Goal: Task Accomplishment & Management: Complete application form

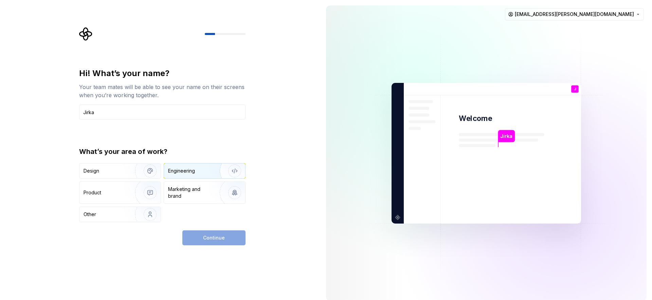
type input "Jirka"
click at [222, 171] on img "button" at bounding box center [230, 171] width 43 height 46
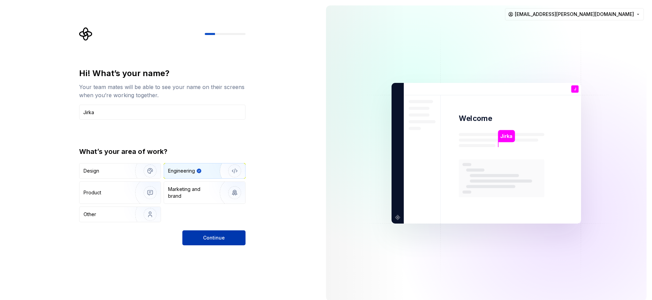
click at [223, 237] on span "Continue" at bounding box center [214, 237] width 22 height 7
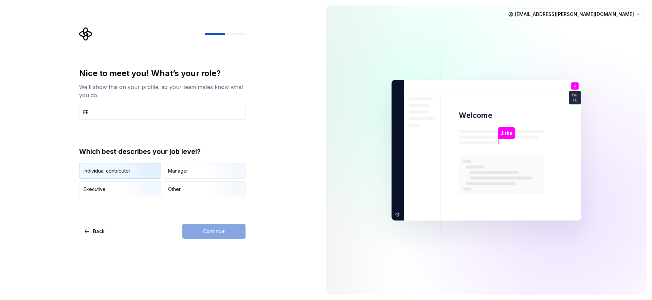
type input "FE"
click at [110, 171] on div "Individual contributor" at bounding box center [107, 170] width 47 height 7
click at [220, 232] on span "Continue" at bounding box center [214, 231] width 22 height 7
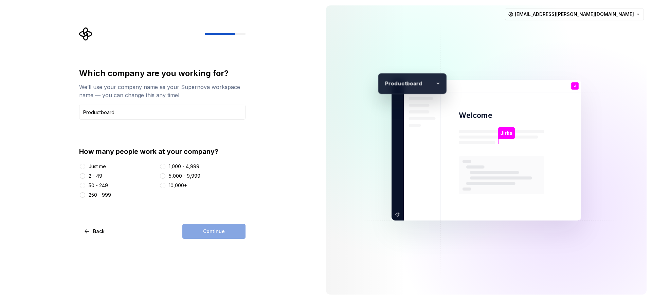
type input "Productboard"
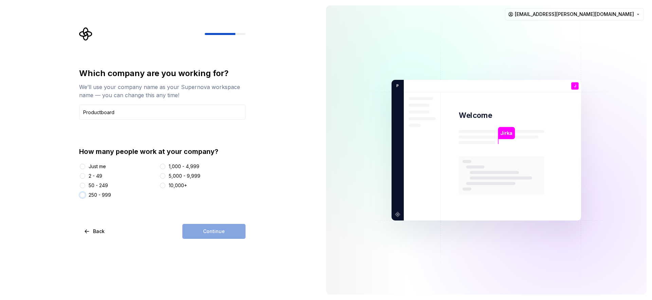
click at [84, 196] on button "250 - 999" at bounding box center [82, 194] width 5 height 5
drag, startPoint x: 219, startPoint y: 231, endPoint x: 275, endPoint y: 241, distance: 56.6
click at [220, 231] on span "Continue" at bounding box center [214, 231] width 22 height 7
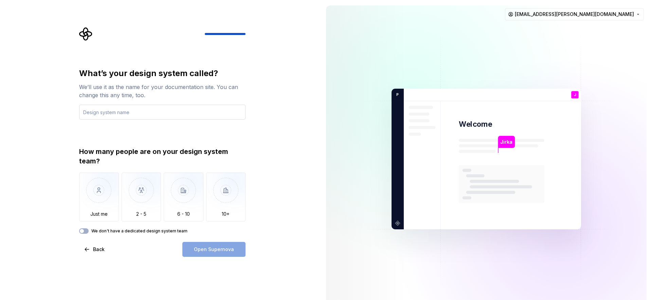
click at [166, 118] on input "text" at bounding box center [162, 112] width 166 height 15
type input "Design"
click at [214, 214] on img "button" at bounding box center [226, 196] width 40 height 46
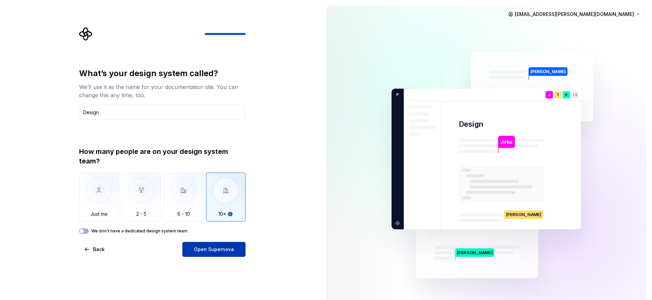
click at [225, 251] on span "Open Supernova" at bounding box center [214, 249] width 40 height 7
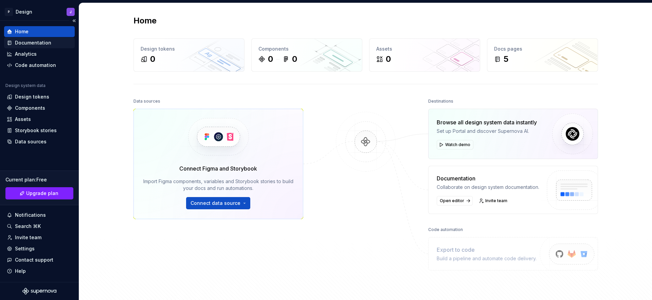
click at [40, 37] on div "Documentation" at bounding box center [39, 42] width 71 height 11
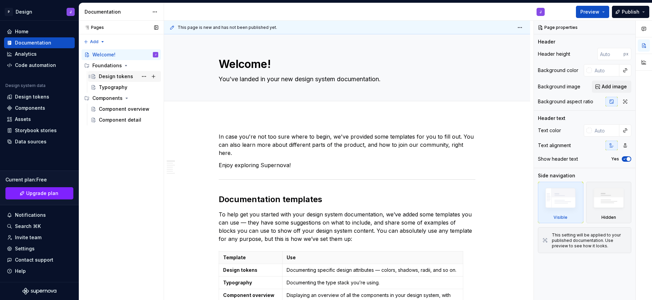
click at [118, 76] on div "Design tokens" at bounding box center [116, 76] width 34 height 7
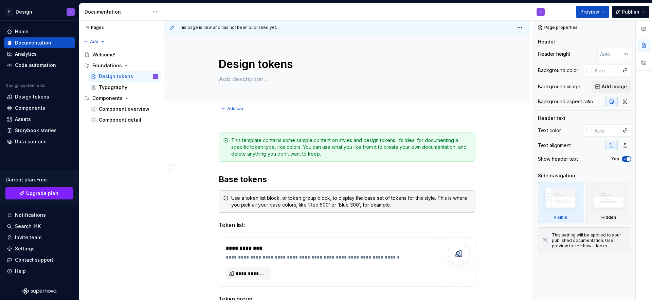
type textarea "*"
